Goal: Task Accomplishment & Management: Manage account settings

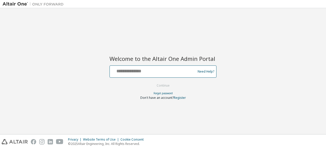
click at [129, 70] on input "text" at bounding box center [153, 70] width 83 height 7
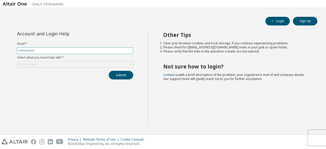
click at [79, 49] on input "text" at bounding box center [75, 51] width 114 height 4
type input "**********"
click at [69, 62] on div "Click to select" at bounding box center [75, 64] width 116 height 6
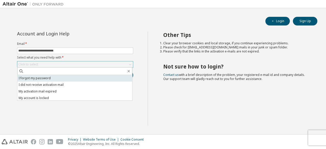
click at [50, 80] on li "I forgot my password" at bounding box center [74, 78] width 115 height 7
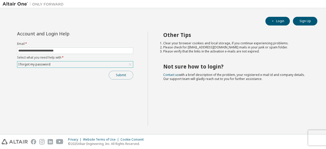
click at [113, 75] on button "Submit" at bounding box center [121, 75] width 24 height 9
